Goal: Task Accomplishment & Management: Manage account settings

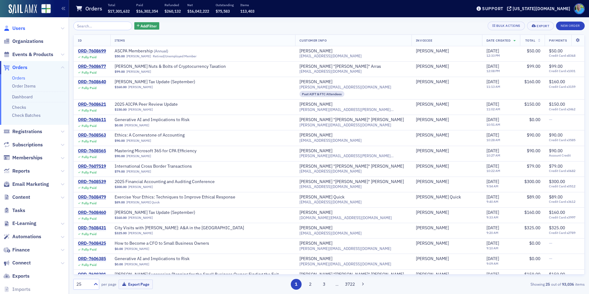
click at [19, 28] on span "Users" at bounding box center [18, 28] width 13 height 7
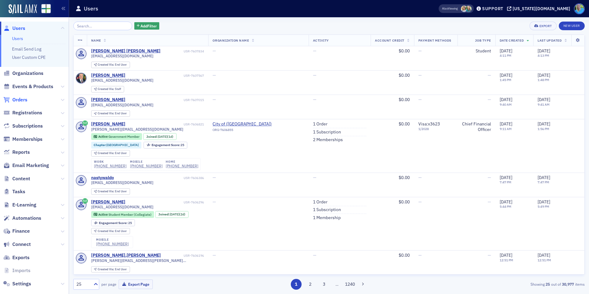
click at [24, 98] on span "Orders" at bounding box center [19, 99] width 15 height 7
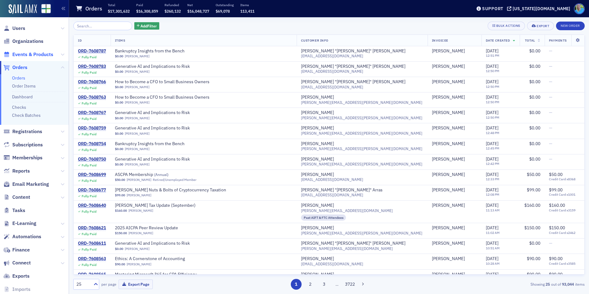
click at [39, 58] on span "Events & Products" at bounding box center [32, 54] width 41 height 7
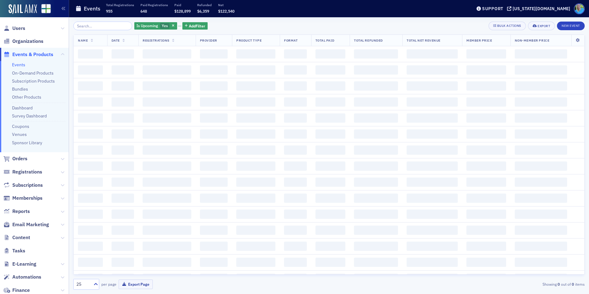
click at [91, 26] on input "search" at bounding box center [102, 26] width 59 height 9
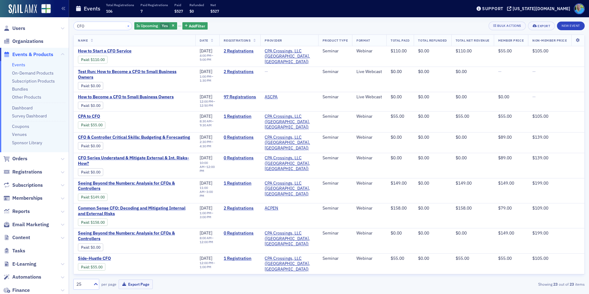
type input "CFO"
click at [126, 25] on button "×" at bounding box center [129, 26] width 6 height 6
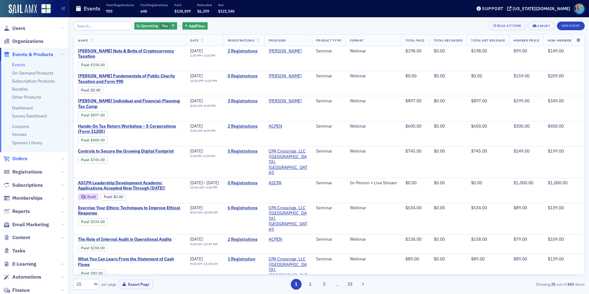
click at [21, 156] on span "Orders" at bounding box center [19, 158] width 15 height 7
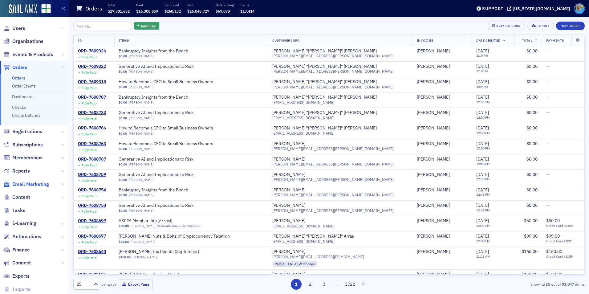
click at [37, 183] on span "Email Marketing" at bounding box center [30, 184] width 37 height 7
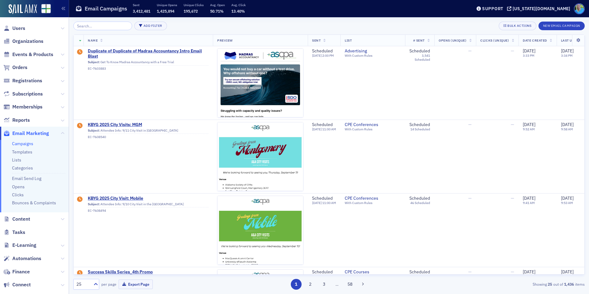
click at [97, 26] on input "search" at bounding box center [102, 26] width 59 height 9
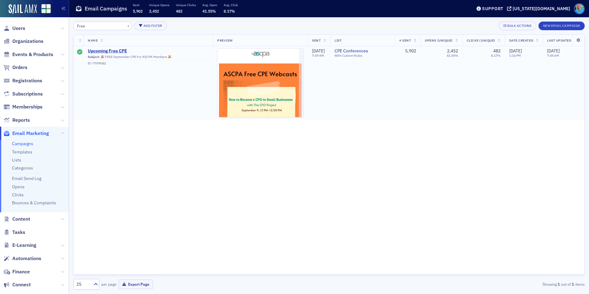
type input "Free"
click at [114, 54] on span "Subject: 🎉 FREE September CPE For ASCPA Members 🎉 EC-7599082" at bounding box center [148, 60] width 121 height 12
click at [113, 50] on span "Upcoming Free CPE" at bounding box center [148, 51] width 121 height 6
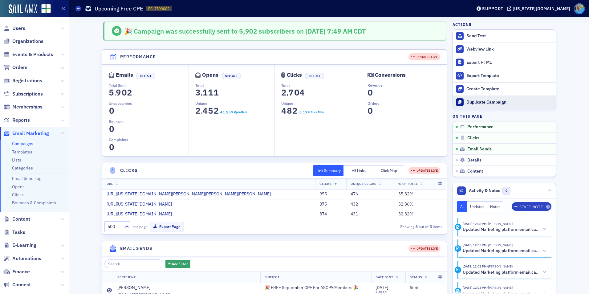
click at [503, 100] on div "Duplicate Campaign" at bounding box center [510, 103] width 86 height 6
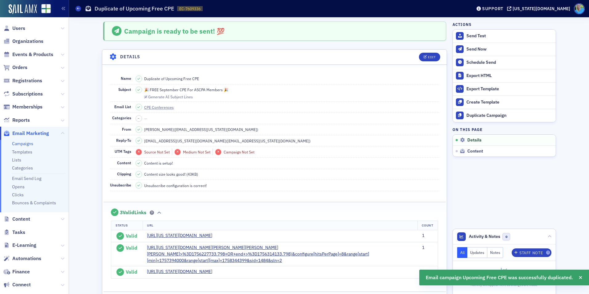
click at [380, 150] on span "Source Not Set Medium Not Set Campaign Not Set" at bounding box center [288, 152] width 304 height 6
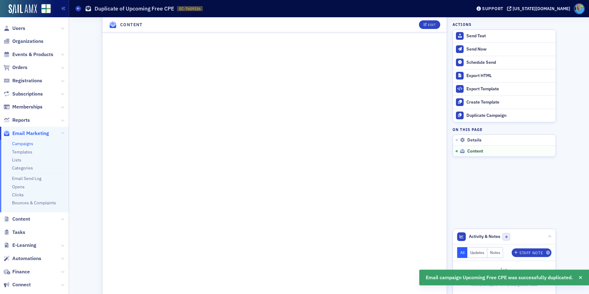
scroll to position [496, 0]
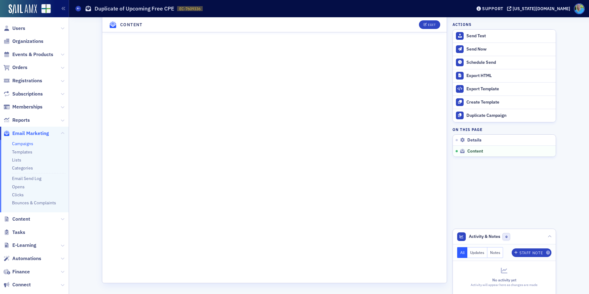
click at [31, 144] on link "Campaigns" at bounding box center [22, 144] width 21 height 6
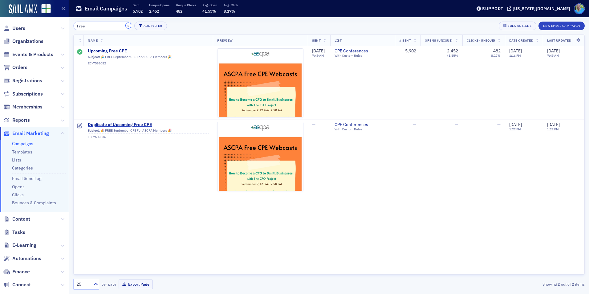
drag, startPoint x: 122, startPoint y: 26, endPoint x: 115, endPoint y: 25, distance: 7.2
click at [126, 25] on button "×" at bounding box center [129, 26] width 6 height 6
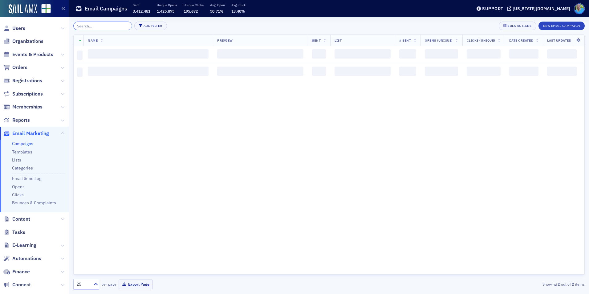
click at [114, 24] on input "search" at bounding box center [102, 26] width 59 height 9
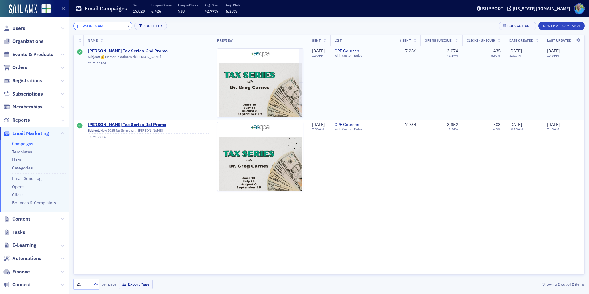
type input "Greg"
click at [133, 52] on span "Greg Carnes Tax Series_2nd Promo" at bounding box center [148, 51] width 121 height 6
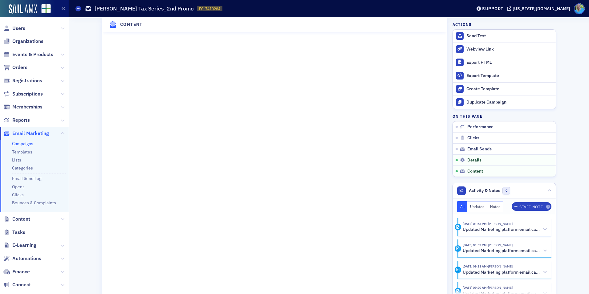
scroll to position [770, 0]
click at [470, 50] on div "Webview Link" at bounding box center [510, 50] width 86 height 6
click at [26, 143] on link "Campaigns" at bounding box center [22, 144] width 21 height 6
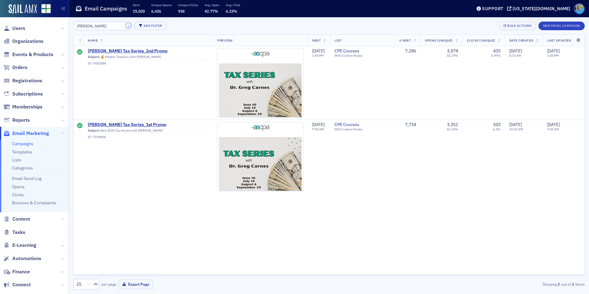
click at [126, 27] on button "×" at bounding box center [129, 26] width 6 height 6
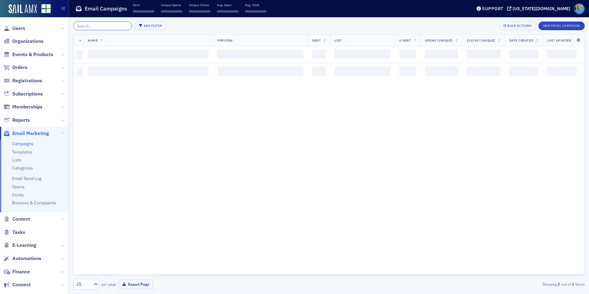
click at [121, 27] on input "search" at bounding box center [102, 26] width 59 height 9
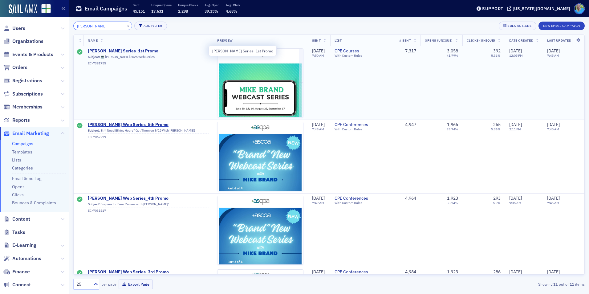
type input "mike brand"
click at [141, 48] on span "Mike Brand Series_1st Promo" at bounding box center [148, 51] width 121 height 6
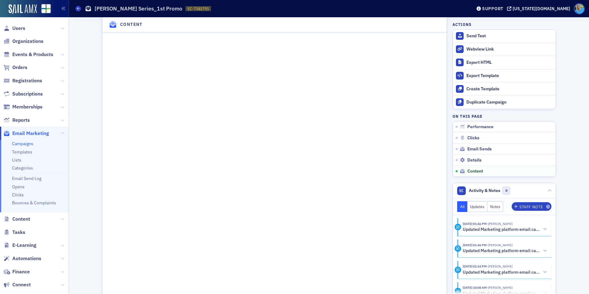
scroll to position [890, 0]
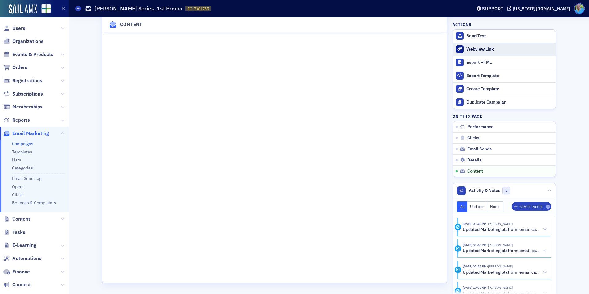
click at [473, 51] on div "Webview Link" at bounding box center [510, 50] width 86 height 6
click at [39, 54] on span "Events & Products" at bounding box center [32, 54] width 41 height 7
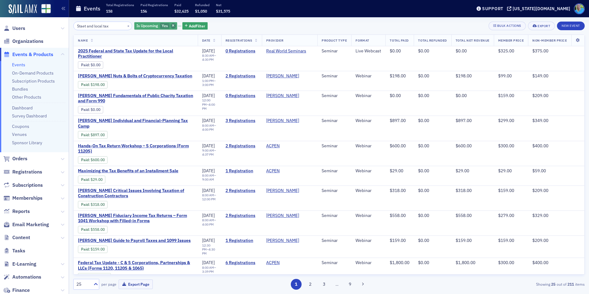
click at [171, 26] on span "button" at bounding box center [174, 26] width 6 height 6
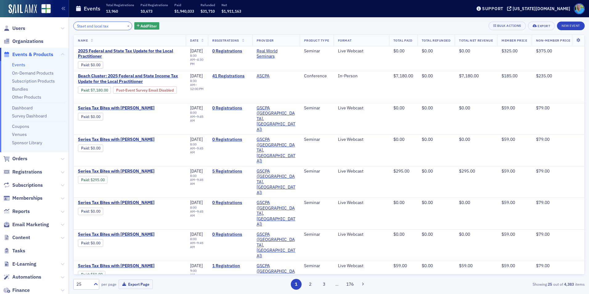
click at [112, 25] on input "Staet and local tax" at bounding box center [102, 26] width 59 height 9
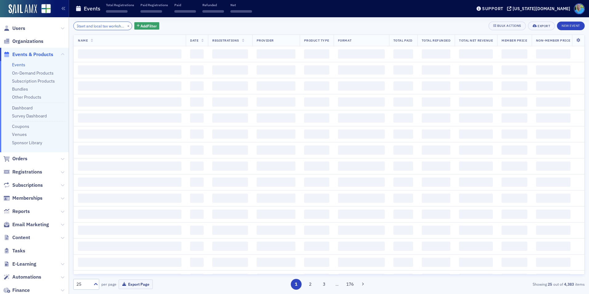
scroll to position [0, 7]
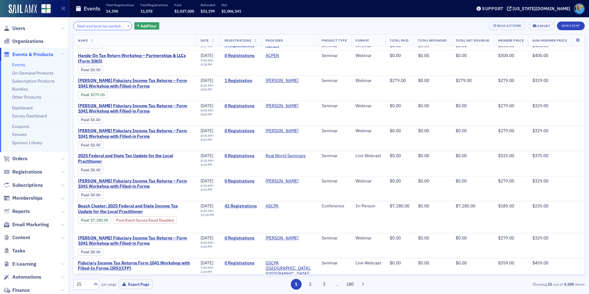
scroll to position [116, 0]
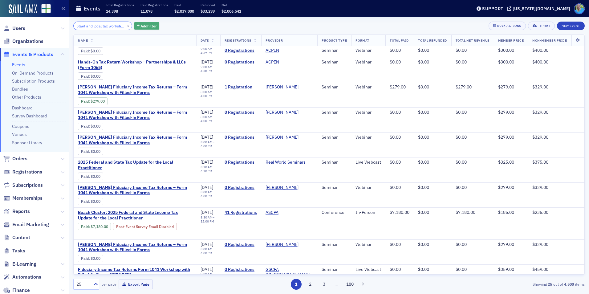
type input "Staet and local tax workshop"
click at [145, 26] on span "Add Filter" at bounding box center [149, 26] width 16 height 6
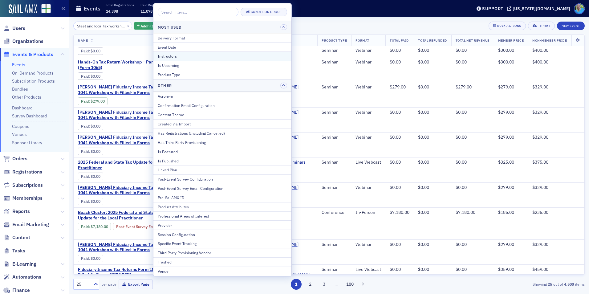
click at [173, 55] on div "Instructors" at bounding box center [222, 56] width 129 height 6
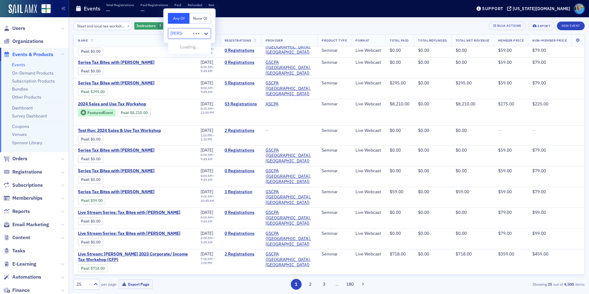
scroll to position [362, 0]
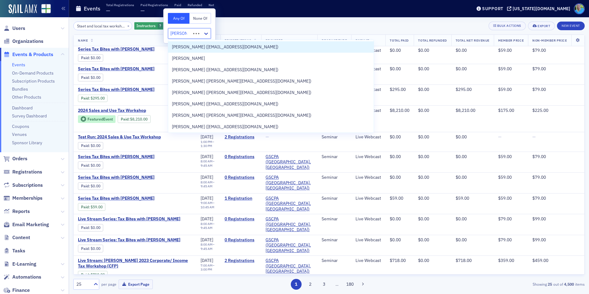
type input "bruce ely"
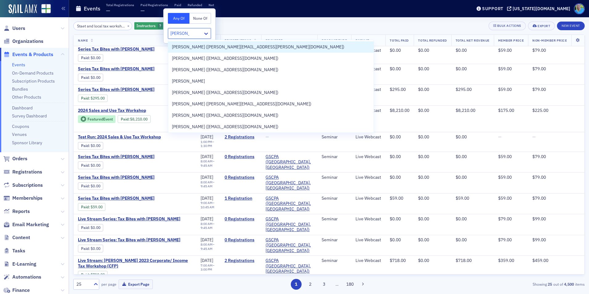
click at [171, 48] on div "Bruce Ely (bely@bradley.com)" at bounding box center [271, 46] width 206 height 11
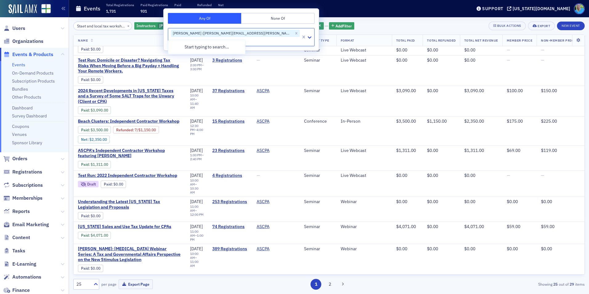
scroll to position [404, 0]
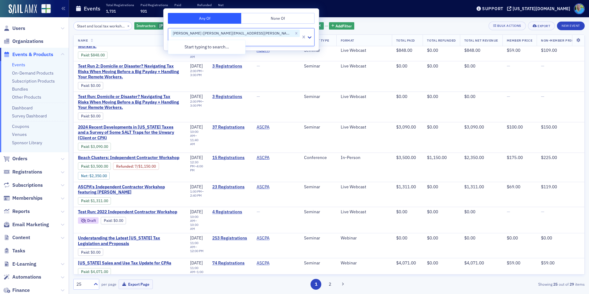
click at [280, 20] on div "Staet and local tax workshop × Instructors Bruce Ely (bely@bradley.com) Add Fil…" at bounding box center [328, 155] width 511 height 277
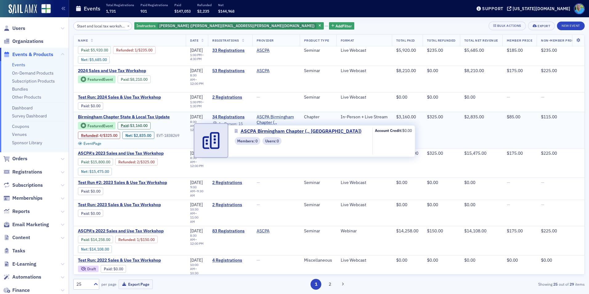
scroll to position [0, 0]
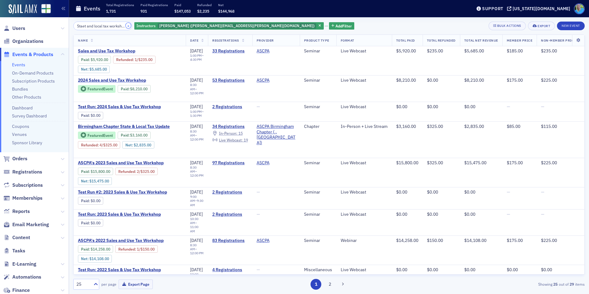
click at [126, 25] on button "×" at bounding box center [129, 26] width 6 height 6
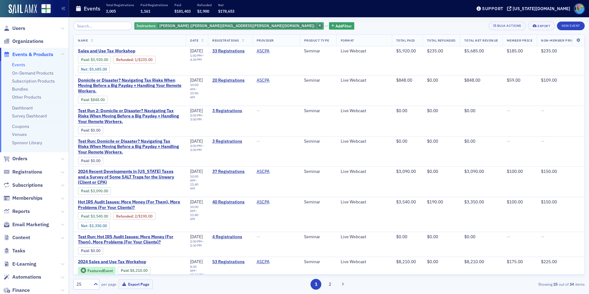
click at [317, 24] on span "button" at bounding box center [320, 26] width 6 height 6
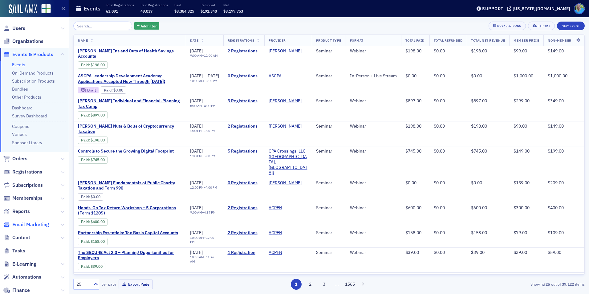
click at [36, 222] on span "Email Marketing" at bounding box center [30, 224] width 37 height 7
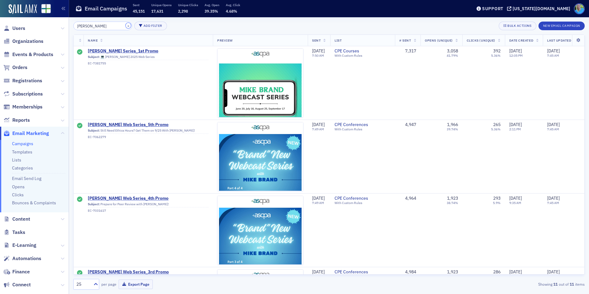
click at [126, 27] on button "×" at bounding box center [129, 26] width 6 height 6
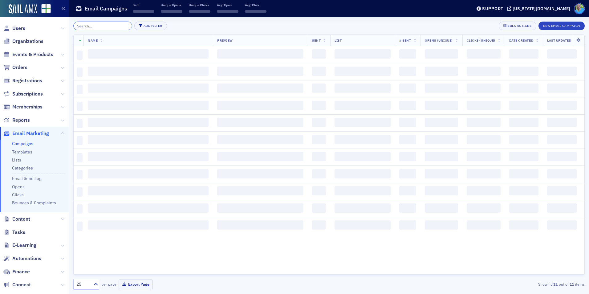
click at [121, 27] on input "search" at bounding box center [102, 26] width 59 height 9
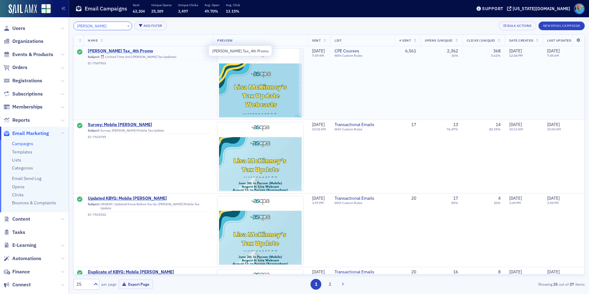
type input "lisa mckinney"
click at [131, 53] on span "Lisa McKinney Tax_4th Promo" at bounding box center [148, 51] width 121 height 6
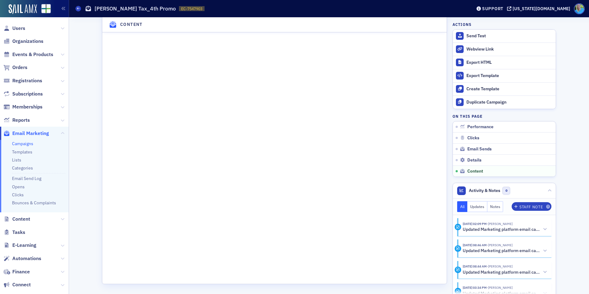
scroll to position [863, 0]
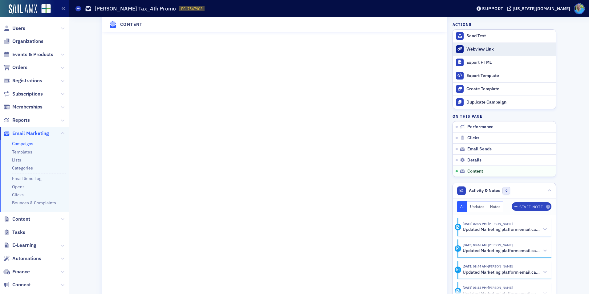
click at [484, 51] on div "Webview Link" at bounding box center [510, 50] width 86 height 6
click at [24, 67] on span "Orders" at bounding box center [19, 67] width 15 height 7
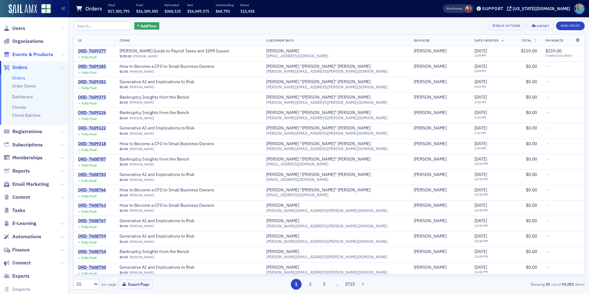
click at [43, 56] on span "Events & Products" at bounding box center [32, 54] width 41 height 7
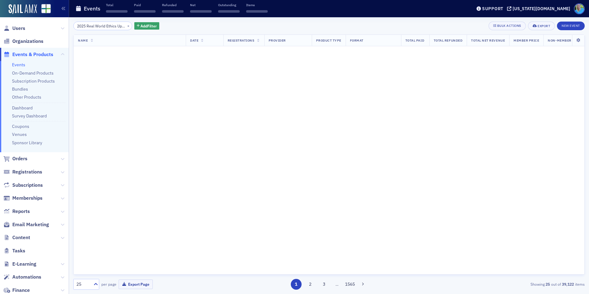
scroll to position [0, 45]
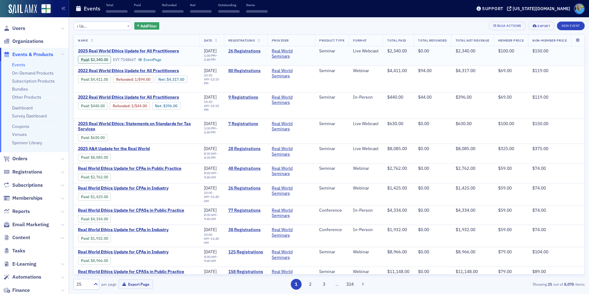
type input "2025 Real World Ethics Update for All Practitioners"
click at [167, 49] on span "2025 Real World Ethics Update for All Practitioners" at bounding box center [130, 51] width 104 height 6
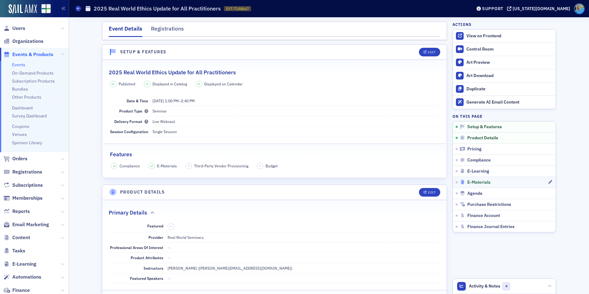
click at [483, 182] on span "E-Materials" at bounding box center [478, 183] width 23 height 6
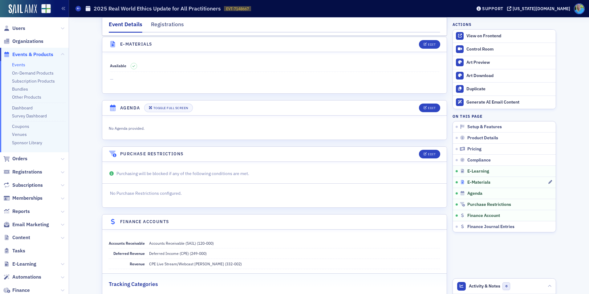
scroll to position [882, 0]
click at [20, 157] on span "Orders" at bounding box center [19, 158] width 15 height 7
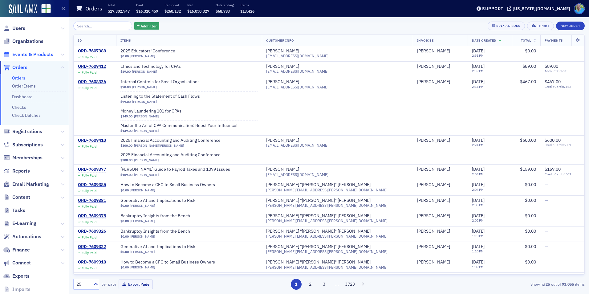
click at [32, 55] on span "Events & Products" at bounding box center [32, 54] width 41 height 7
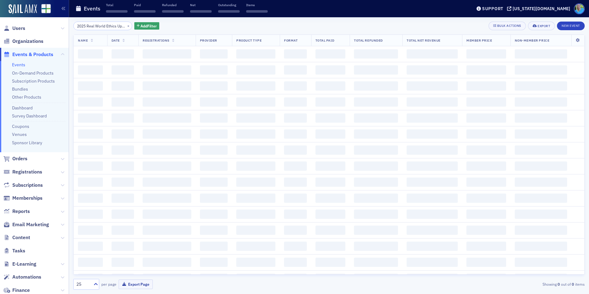
scroll to position [0, 45]
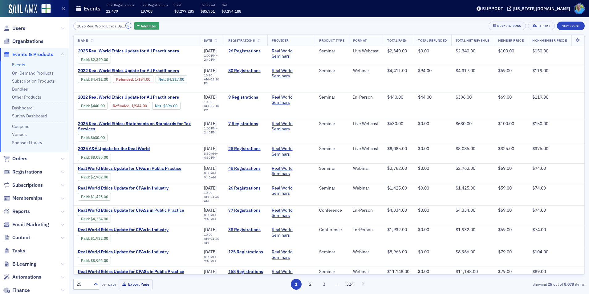
click at [126, 25] on button "×" at bounding box center [129, 26] width 6 height 6
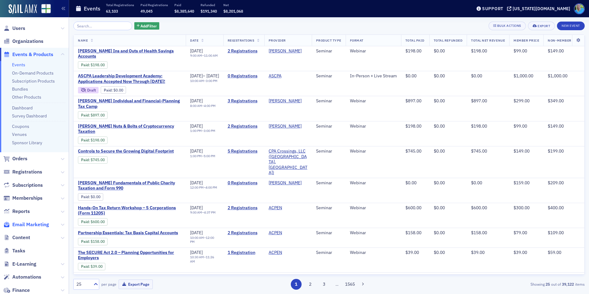
click at [35, 227] on span "Email Marketing" at bounding box center [30, 224] width 37 height 7
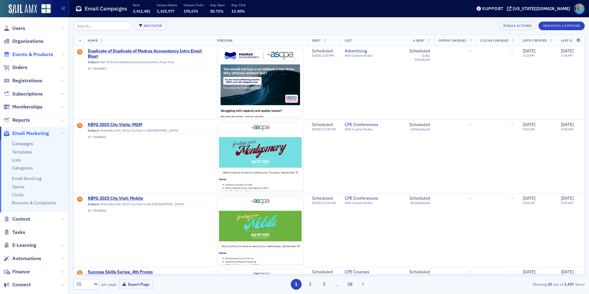
click at [36, 55] on span "Events & Products" at bounding box center [32, 54] width 41 height 7
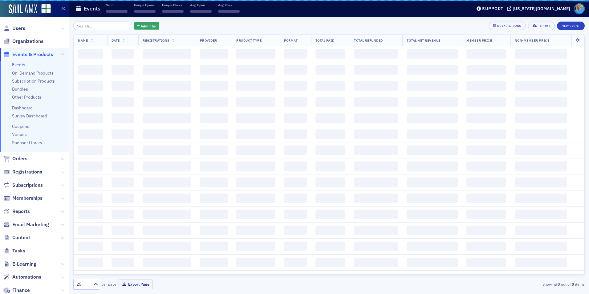
click at [94, 24] on input "search" at bounding box center [102, 26] width 59 height 9
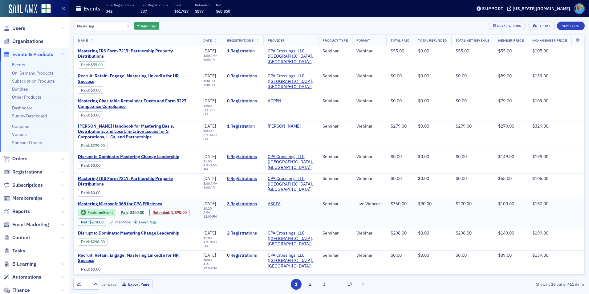
type input "Mastering"
click at [142, 201] on span "Mastering Microsoft 365 for CPA Efficiency" at bounding box center [130, 204] width 104 height 6
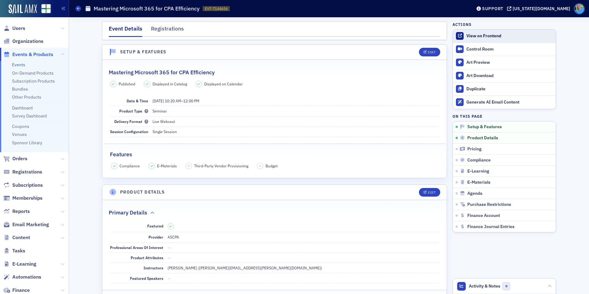
click at [480, 36] on div "View on Frontend" at bounding box center [510, 36] width 86 height 6
click at [39, 226] on span "Email Marketing" at bounding box center [30, 224] width 37 height 7
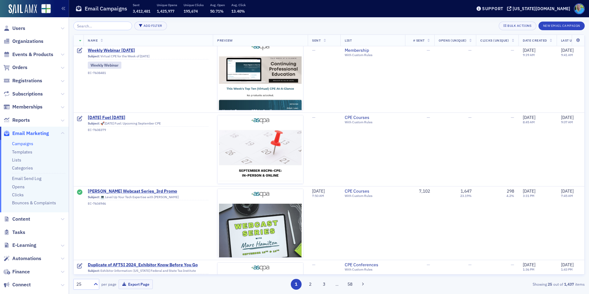
scroll to position [401, 0]
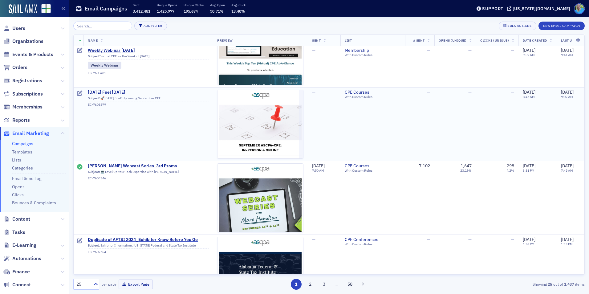
click at [116, 90] on span "[DATE] Fuel [DATE]" at bounding box center [148, 93] width 121 height 6
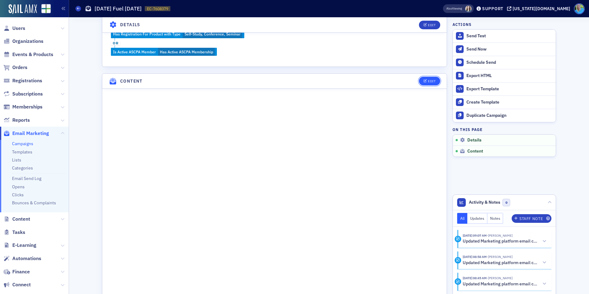
click at [428, 78] on button "Edit" at bounding box center [429, 81] width 21 height 9
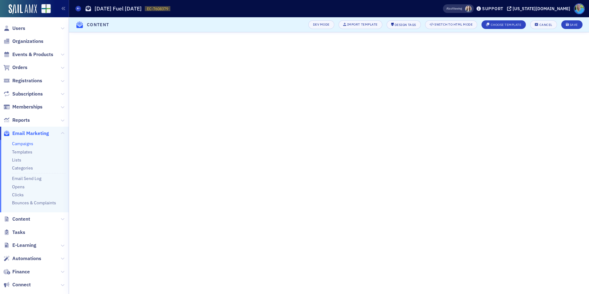
scroll to position [30, 0]
click at [568, 25] on icon "submit" at bounding box center [567, 24] width 3 height 3
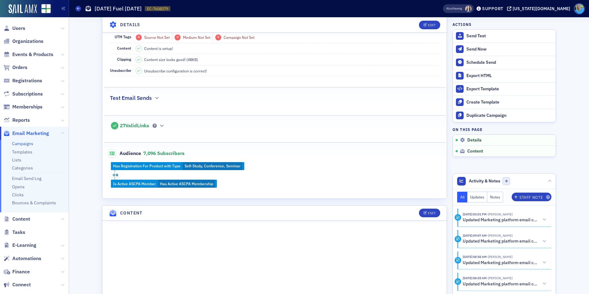
scroll to position [0, 0]
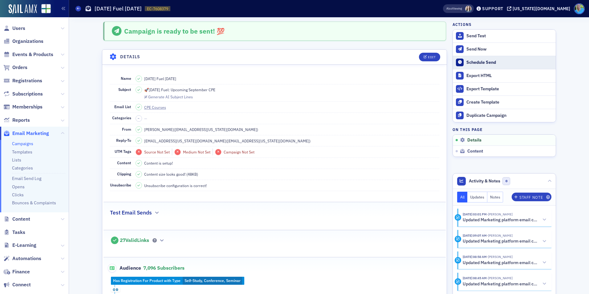
click at [481, 63] on div "Schedule Send" at bounding box center [510, 63] width 86 height 6
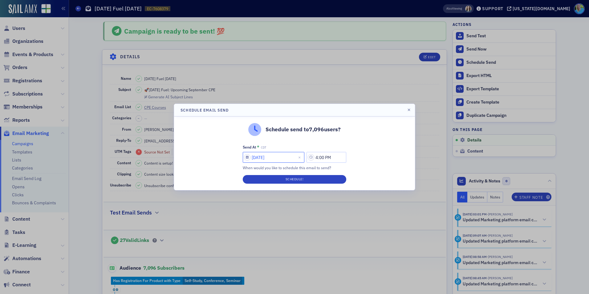
select select "8"
select select "2025"
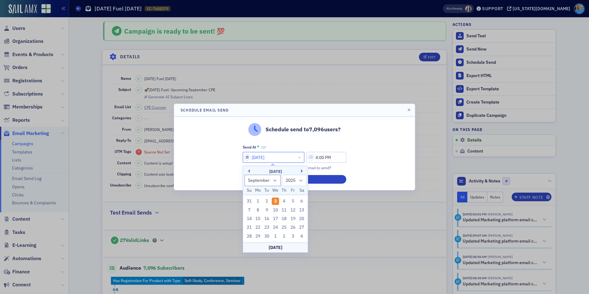
click at [279, 158] on input "[DATE]" at bounding box center [274, 157] width 62 height 11
click at [295, 201] on div "5" at bounding box center [292, 201] width 7 height 7
type input "[DATE]"
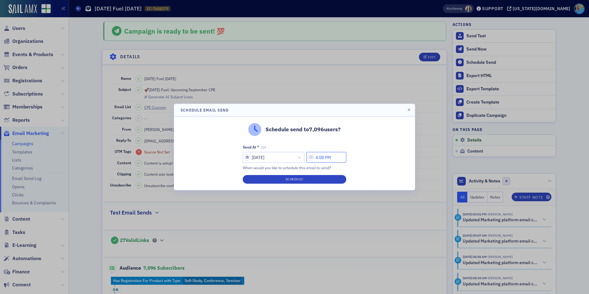
click at [316, 157] on input "4:00 PM" at bounding box center [327, 157] width 40 height 11
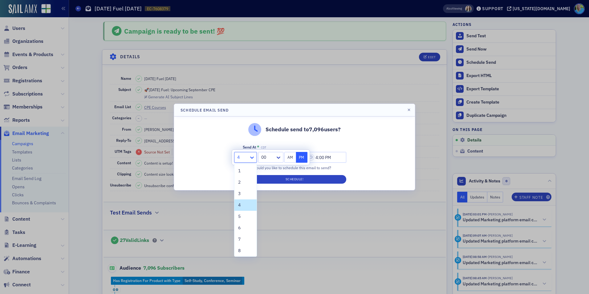
click at [251, 155] on icon at bounding box center [252, 157] width 6 height 6
click at [247, 239] on div "7" at bounding box center [245, 239] width 15 height 6
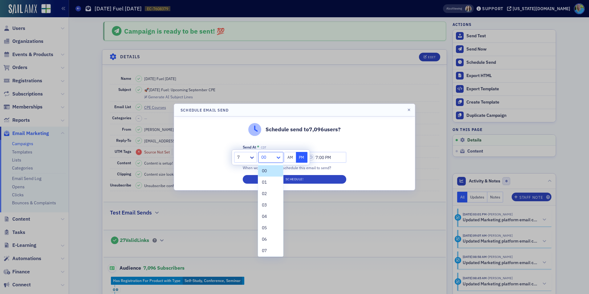
click at [279, 157] on icon at bounding box center [278, 157] width 6 height 6
click at [270, 223] on div "45" at bounding box center [270, 221] width 17 height 6
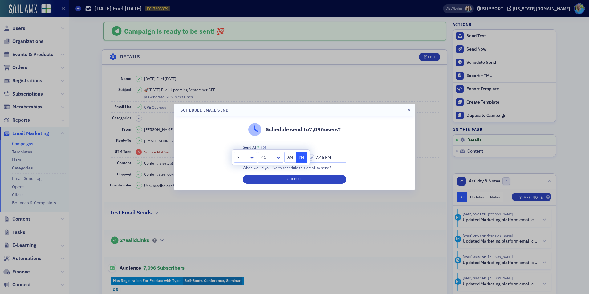
click at [289, 157] on button "AM" at bounding box center [290, 157] width 12 height 11
type input "7:45 AM"
click at [289, 181] on button "Schedule!" at bounding box center [295, 179] width 104 height 9
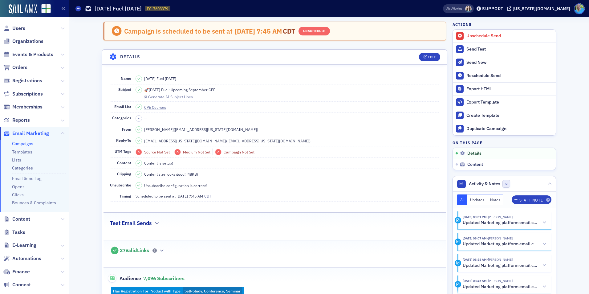
click at [24, 143] on link "Campaigns" at bounding box center [22, 144] width 21 height 6
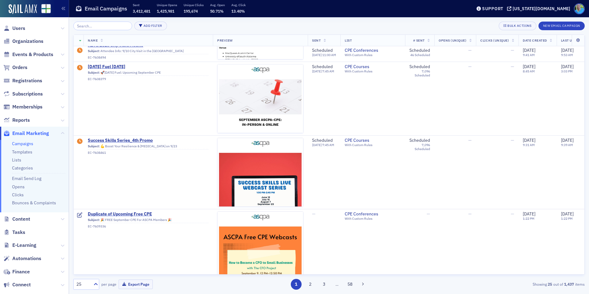
scroll to position [216, 0]
